Goal: Navigation & Orientation: Find specific page/section

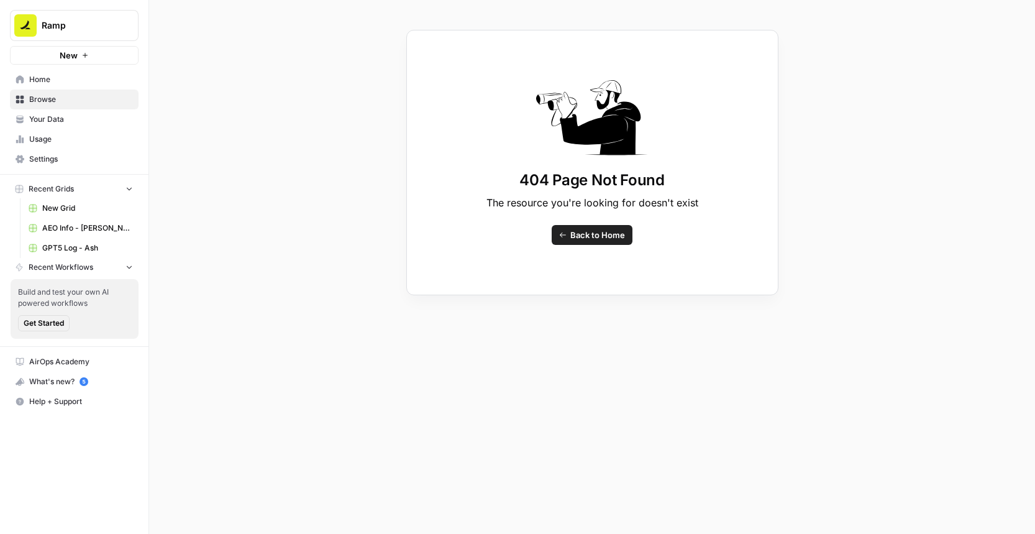
click at [50, 81] on span "Home" at bounding box center [81, 79] width 104 height 11
